Goal: Transaction & Acquisition: Purchase product/service

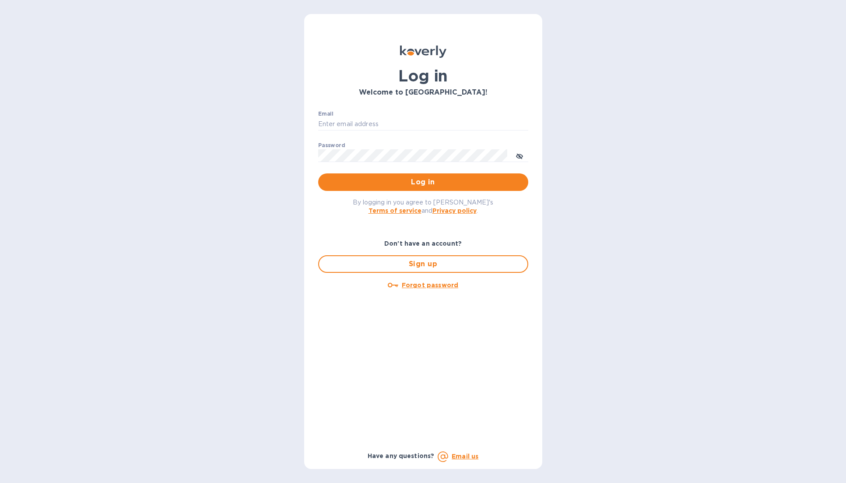
type input "[EMAIL_ADDRESS][DOMAIN_NAME]"
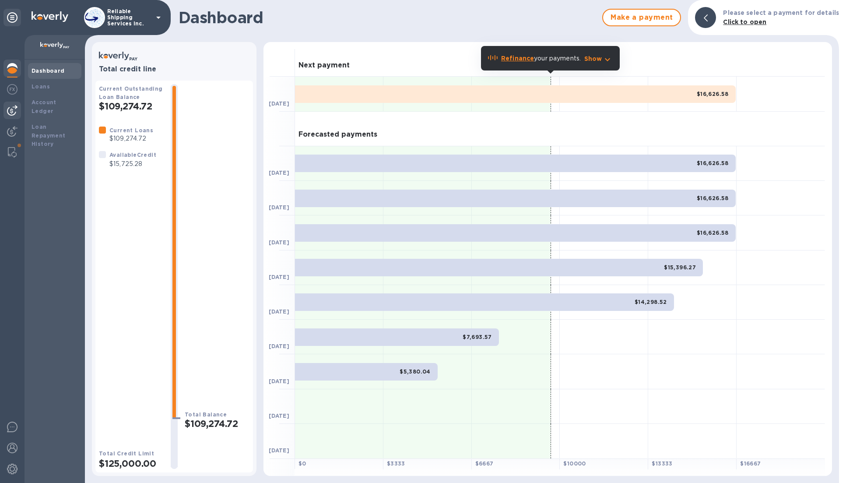
click at [15, 112] on img at bounding box center [12, 110] width 11 height 11
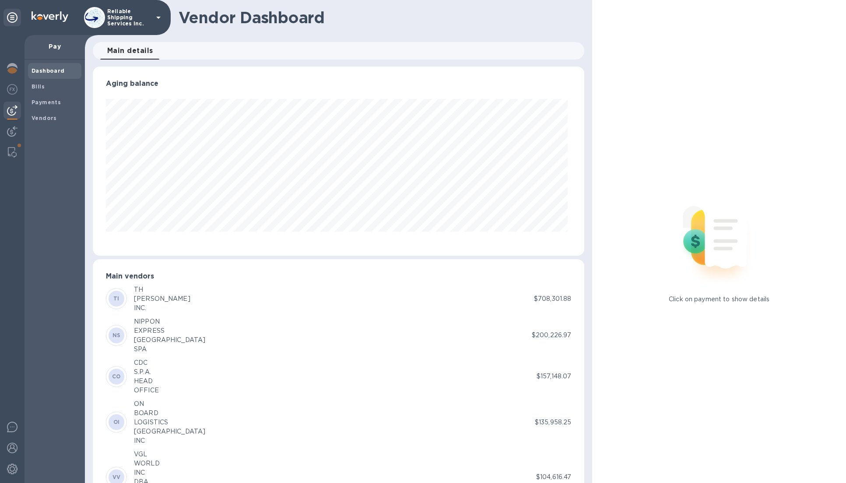
scroll to position [189, 488]
click at [11, 66] on img at bounding box center [12, 68] width 11 height 11
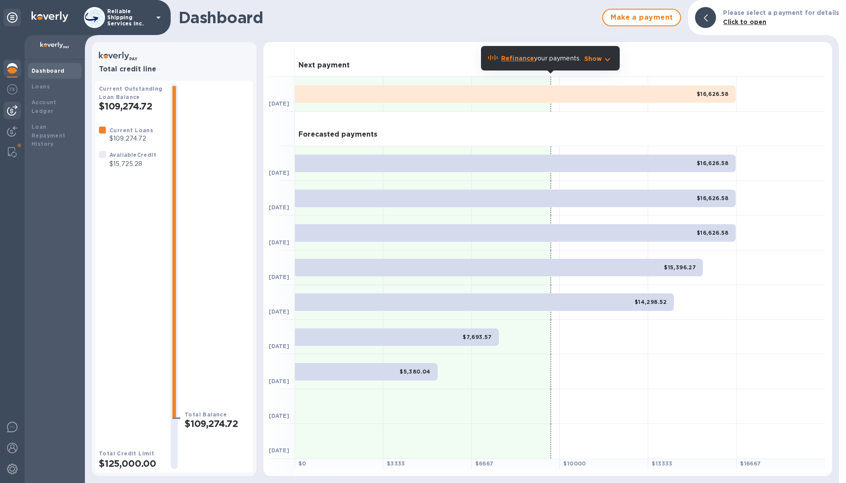
click at [14, 111] on img at bounding box center [12, 110] width 11 height 11
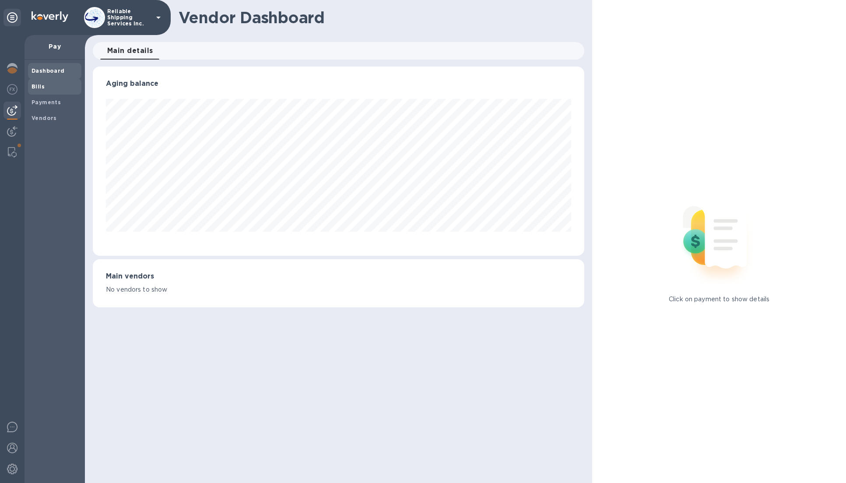
scroll to position [189, 491]
click at [43, 89] on b "Bills" at bounding box center [38, 86] width 13 height 7
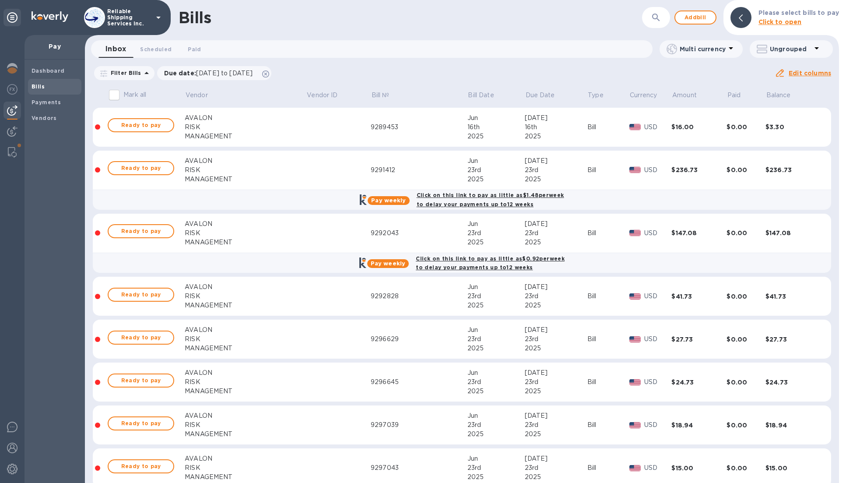
click at [658, 17] on icon "button" at bounding box center [656, 17] width 11 height 11
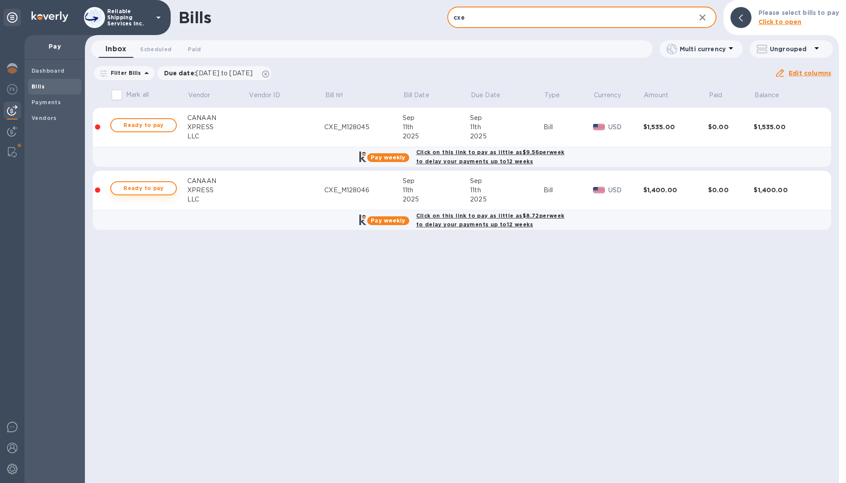
type input "cxe"
click at [128, 191] on span "Ready to pay" at bounding box center [143, 188] width 51 height 11
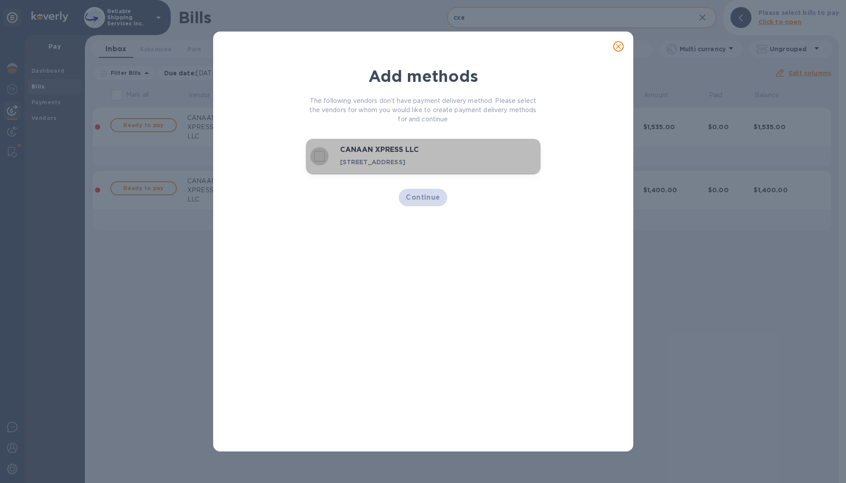
click at [324, 161] on input "decorative checkbox" at bounding box center [319, 156] width 18 height 18
checkbox input "true"
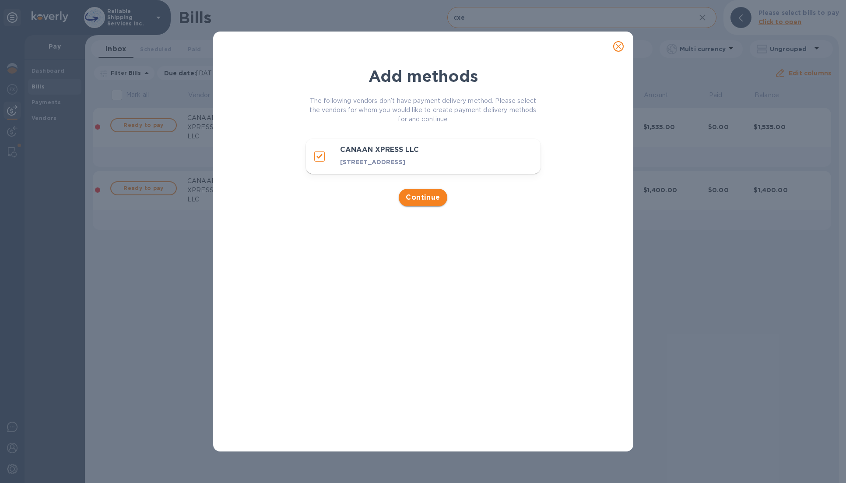
click at [415, 203] on span "Continue" at bounding box center [423, 197] width 35 height 11
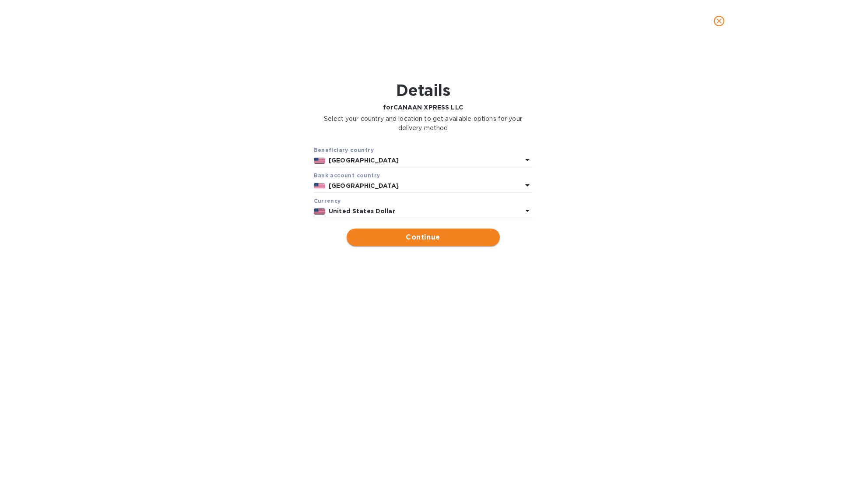
click at [443, 242] on span "Continue" at bounding box center [423, 237] width 139 height 11
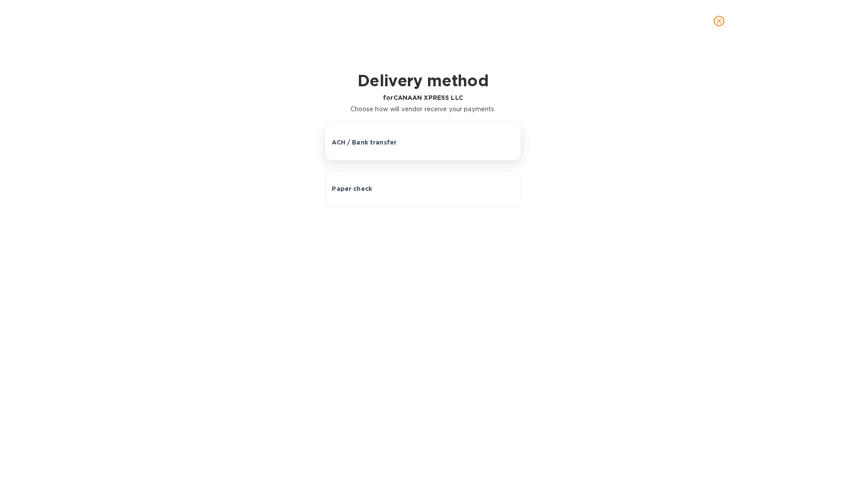
click at [487, 145] on div "ACH / Bank transfer" at bounding box center [423, 142] width 182 height 9
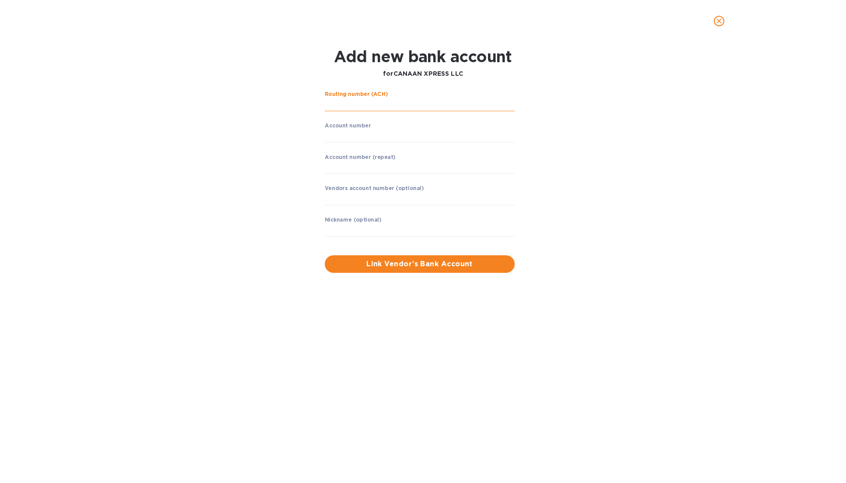
click at [399, 104] on input "string" at bounding box center [420, 104] width 190 height 13
type input "021213944"
click at [603, 119] on div "Routing number (ACH) CONNECTONE BANK Account number ​ Account number (repeat) ​…" at bounding box center [423, 182] width 549 height 192
click at [463, 135] on input "string" at bounding box center [420, 135] width 190 height 13
type input "147008825"
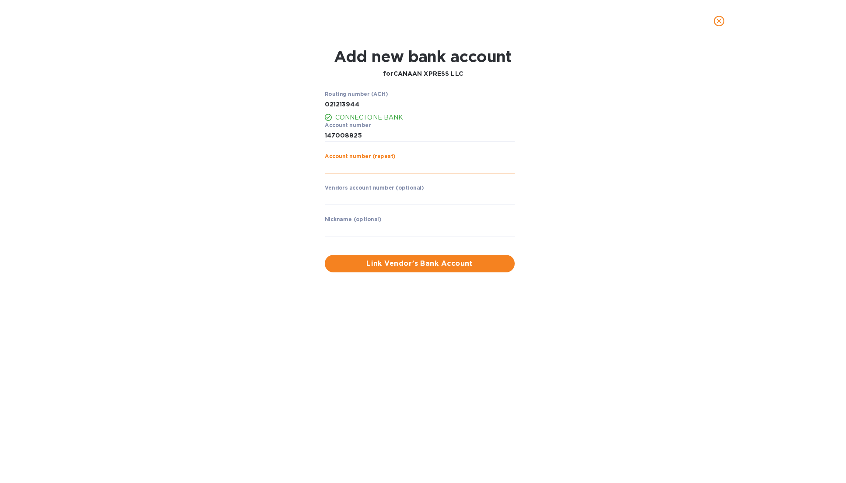
click at [407, 167] on input "string" at bounding box center [420, 166] width 190 height 13
type input "147008825"
click at [393, 204] on input "text" at bounding box center [420, 198] width 190 height 13
type input "canaan xpress"
type input "canaan"
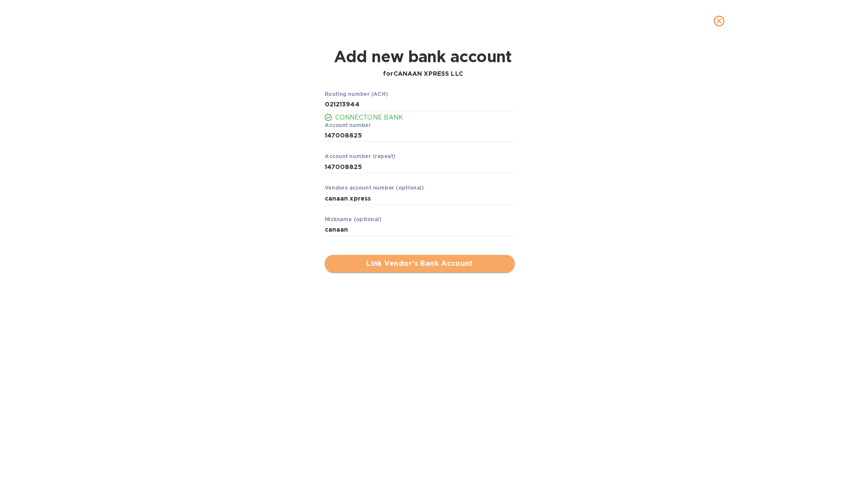
click at [445, 267] on span "Link Vendor’s Bank Account" at bounding box center [420, 263] width 176 height 11
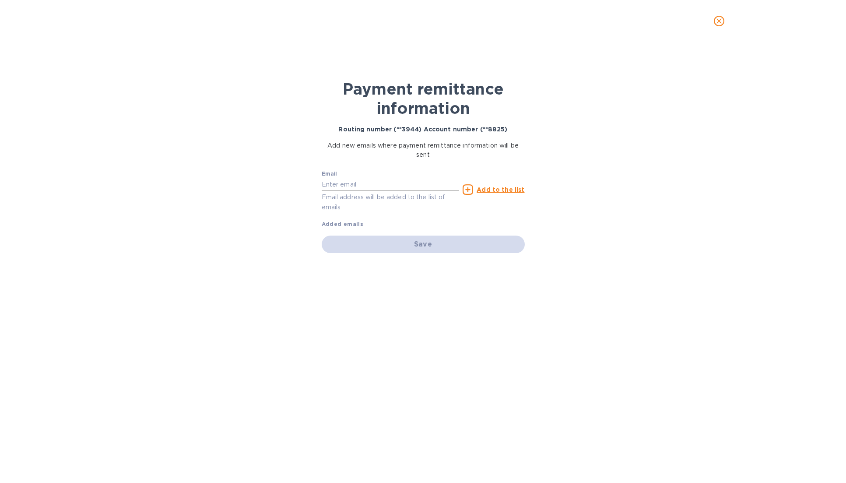
click at [415, 183] on input "text" at bounding box center [391, 184] width 138 height 13
type input "j"
type input "[EMAIL_ADDRESS][DOMAIN_NAME]"
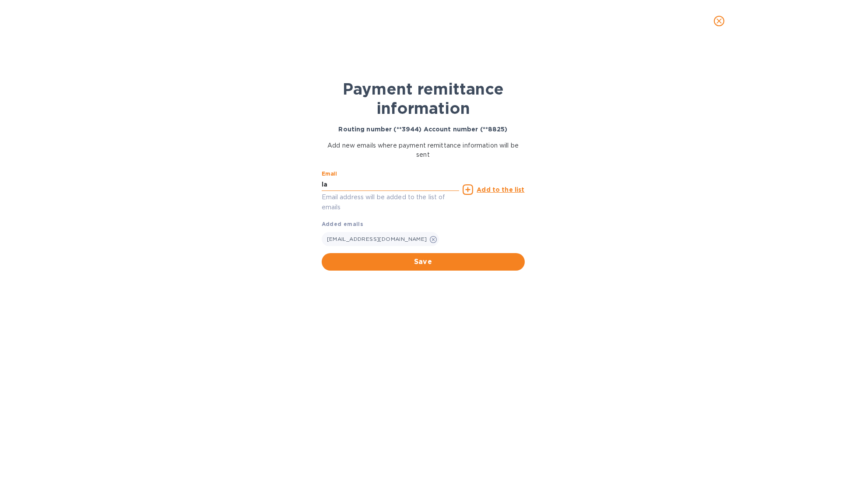
type input "l"
type input "[EMAIL_ADDRESS][DOMAIN_NAME]"
click at [399, 182] on input "[EMAIL_ADDRESS][DOMAIN_NAME]" at bounding box center [391, 184] width 138 height 13
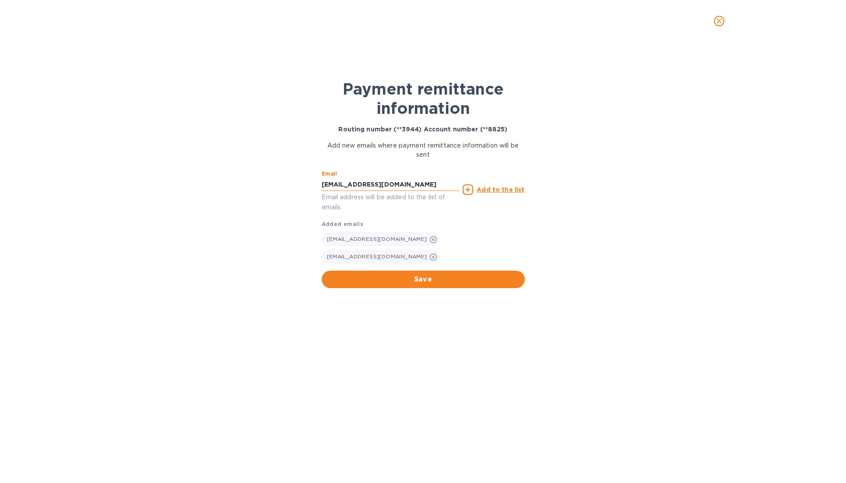
type input "[EMAIL_ADDRESS][DOMAIN_NAME]"
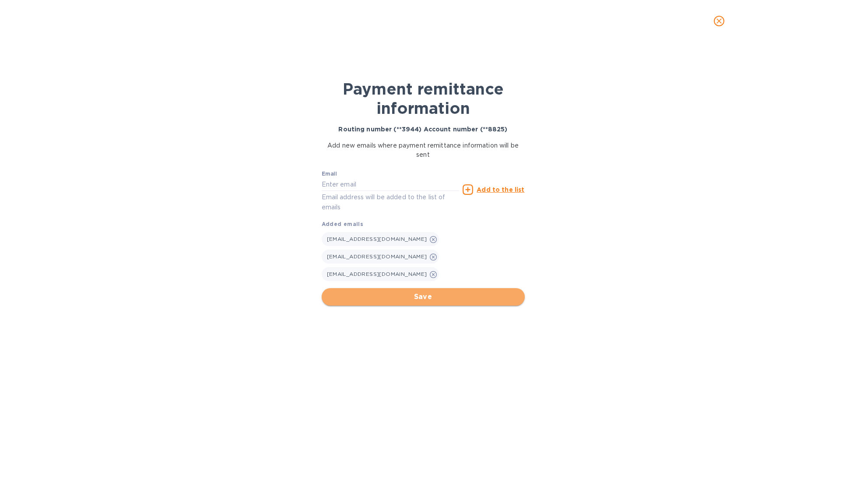
click at [481, 291] on span "Save" at bounding box center [423, 296] width 189 height 11
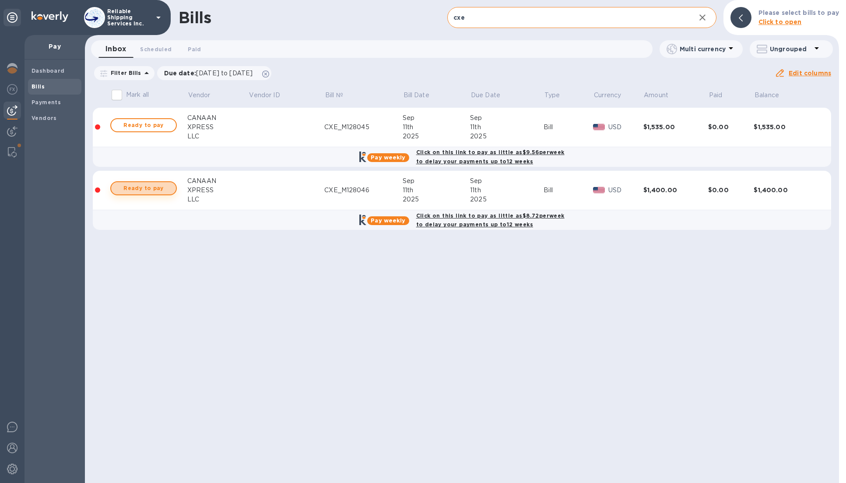
click at [160, 185] on span "Ready to pay" at bounding box center [143, 188] width 51 height 11
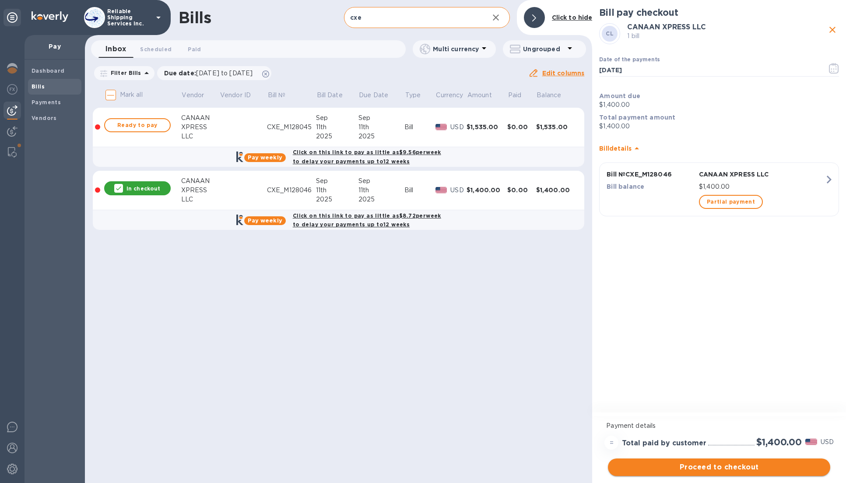
click at [746, 465] on span "Proceed to checkout" at bounding box center [719, 467] width 208 height 11
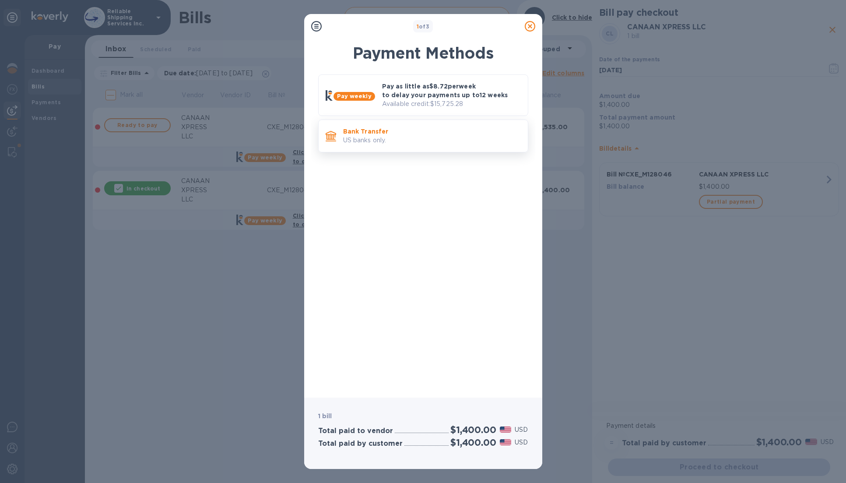
click at [417, 140] on p "US banks only." at bounding box center [432, 140] width 178 height 9
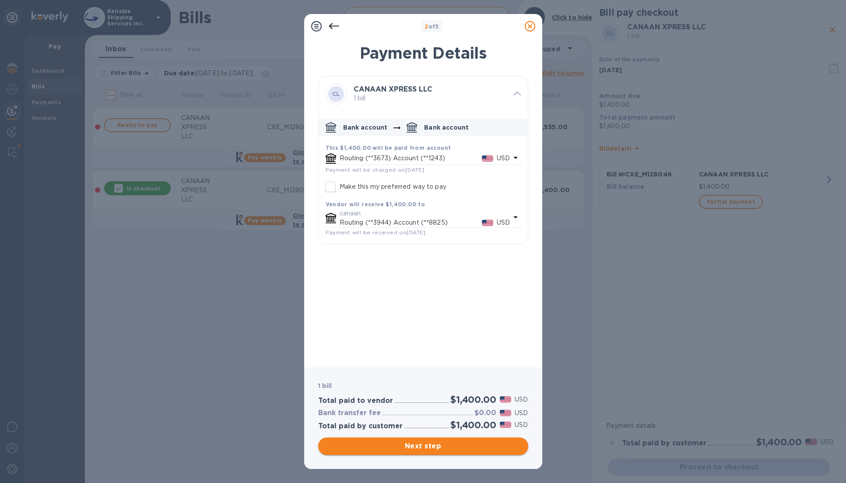
click at [426, 446] on span "Next step" at bounding box center [423, 446] width 196 height 11
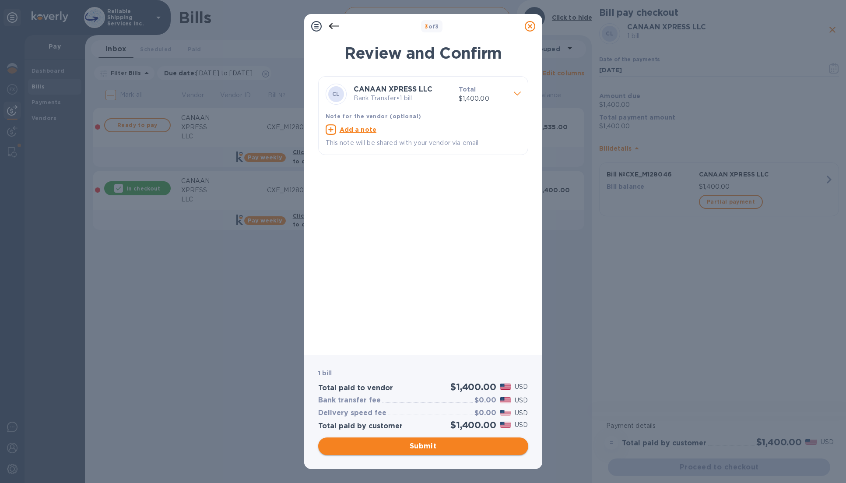
click at [481, 449] on span "Submit" at bounding box center [423, 446] width 196 height 11
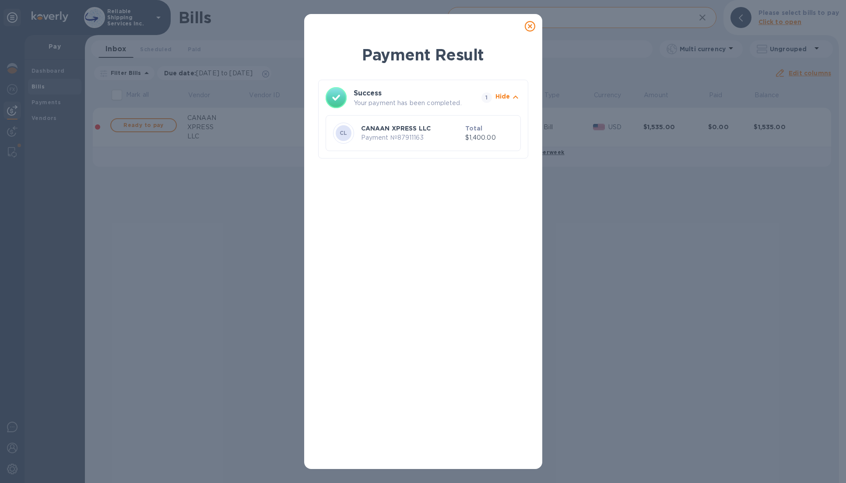
click at [530, 25] on icon at bounding box center [530, 26] width 11 height 11
